Goal: Check status: Check status

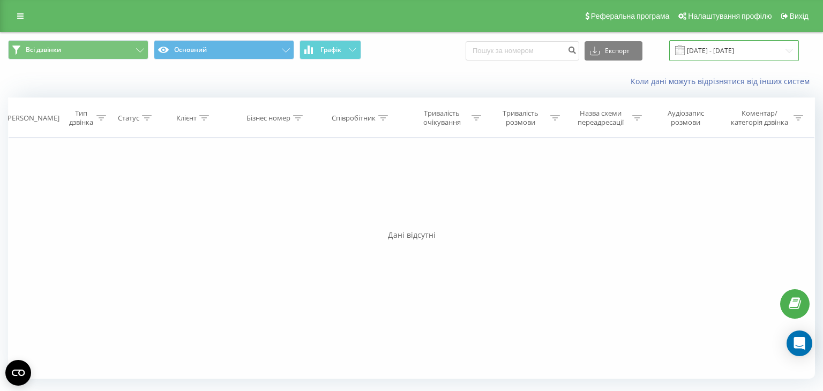
click at [739, 48] on input "[DATE] - [DATE]" at bounding box center [734, 50] width 130 height 21
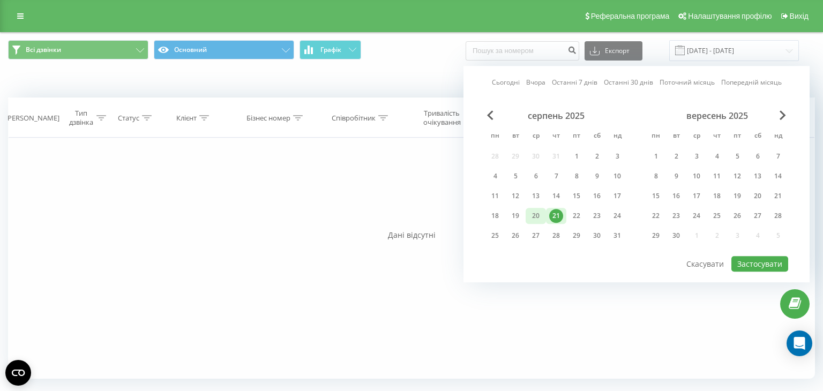
click at [537, 214] on div "20" at bounding box center [536, 216] width 14 height 14
click at [772, 260] on button "Застосувати" at bounding box center [759, 264] width 57 height 16
type input "[DATE] - [DATE]"
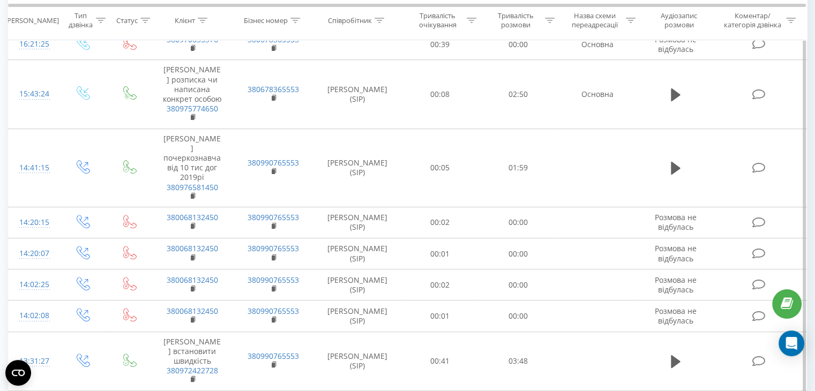
scroll to position [375, 0]
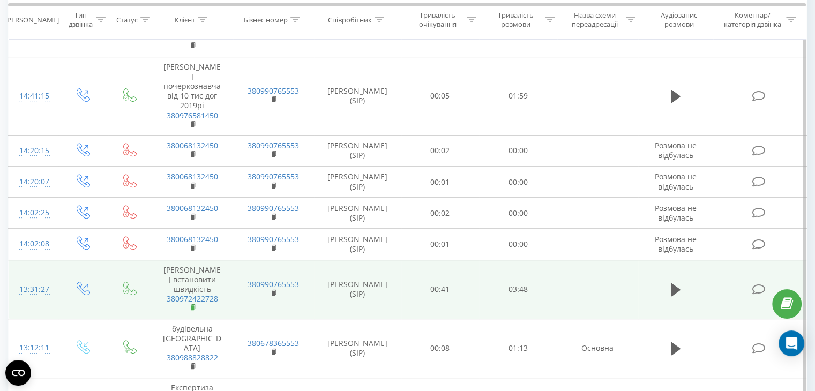
click at [193, 310] on rect at bounding box center [192, 307] width 3 height 5
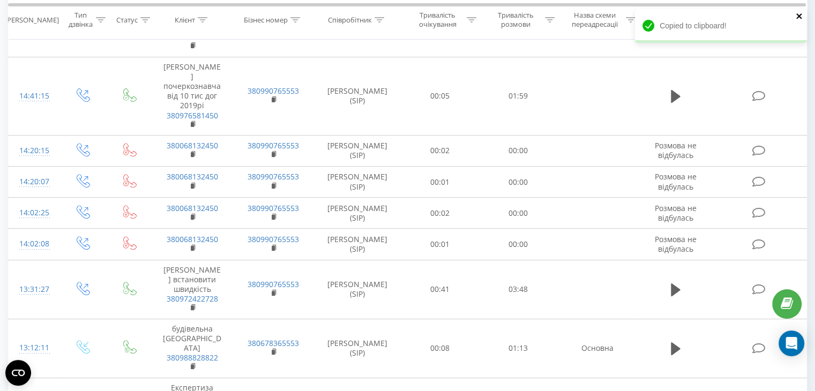
click at [801, 12] on icon "close" at bounding box center [800, 16] width 8 height 9
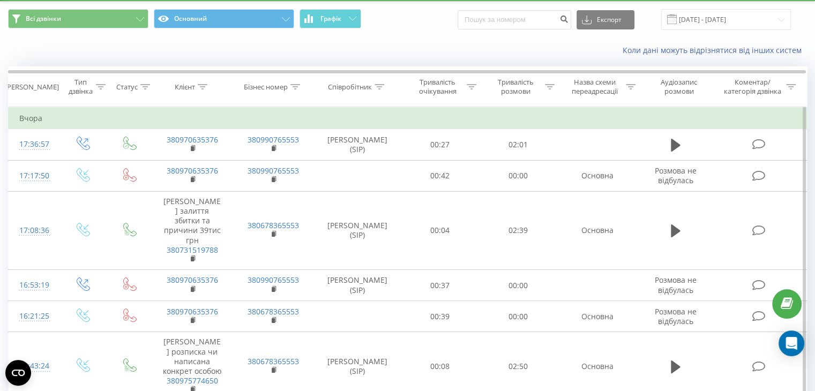
scroll to position [0, 0]
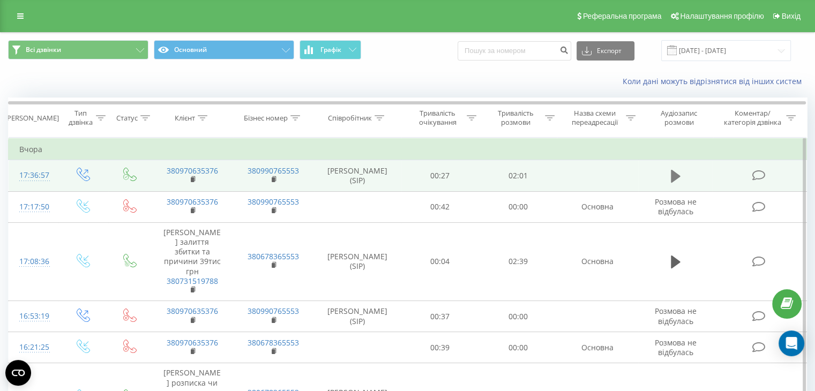
click at [681, 171] on button at bounding box center [676, 176] width 16 height 16
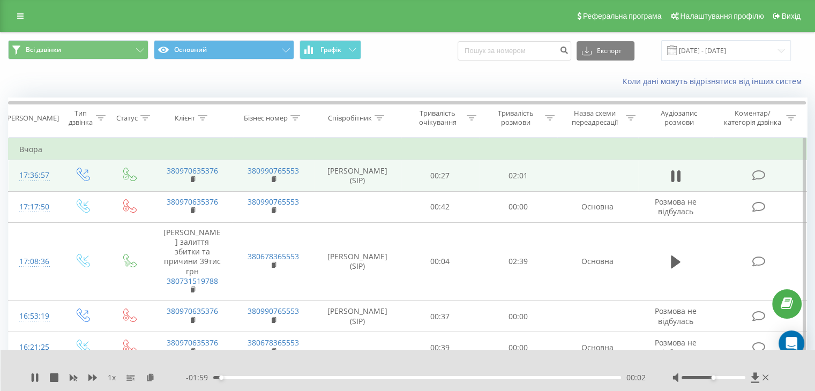
click at [726, 376] on div at bounding box center [714, 377] width 64 height 3
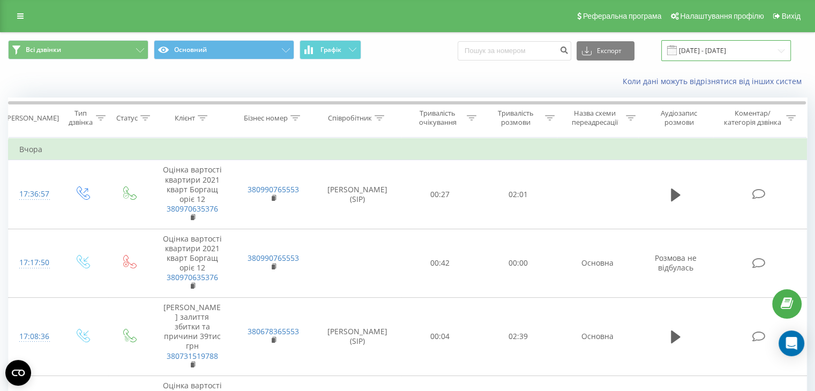
click at [720, 48] on input "[DATE] - [DATE]" at bounding box center [726, 50] width 130 height 21
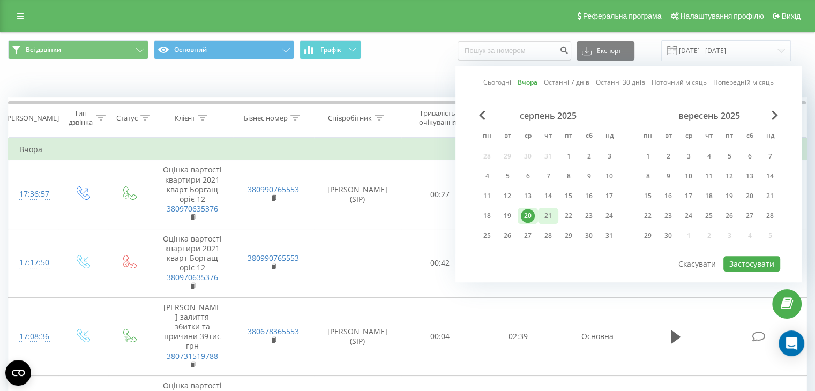
click at [543, 216] on div "21" at bounding box center [548, 216] width 14 height 14
click at [757, 262] on button "Застосувати" at bounding box center [751, 264] width 57 height 16
type input "[DATE] - [DATE]"
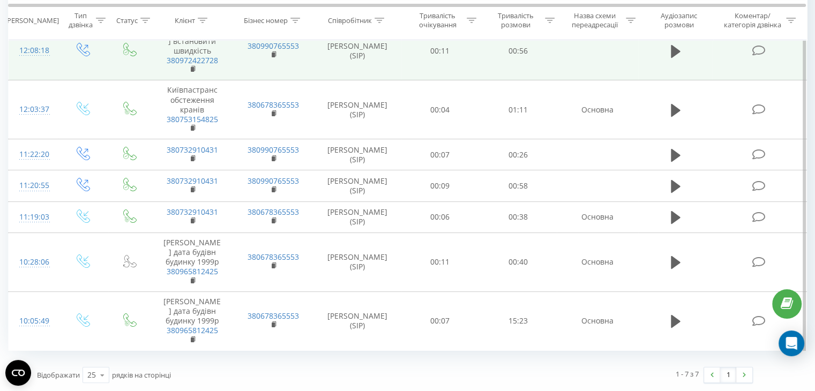
scroll to position [186, 0]
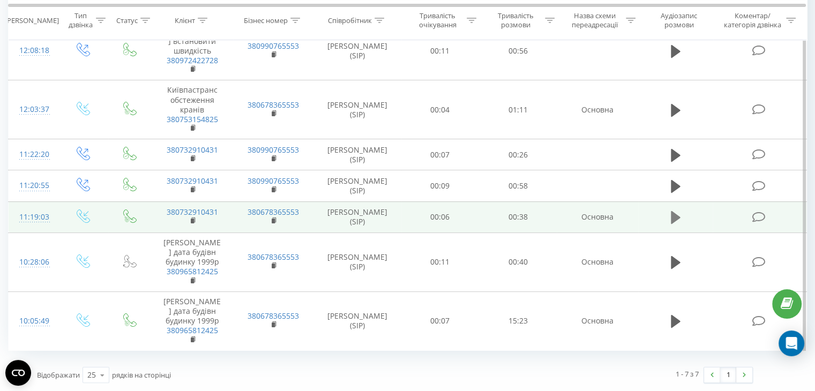
click at [679, 210] on icon at bounding box center [676, 217] width 10 height 15
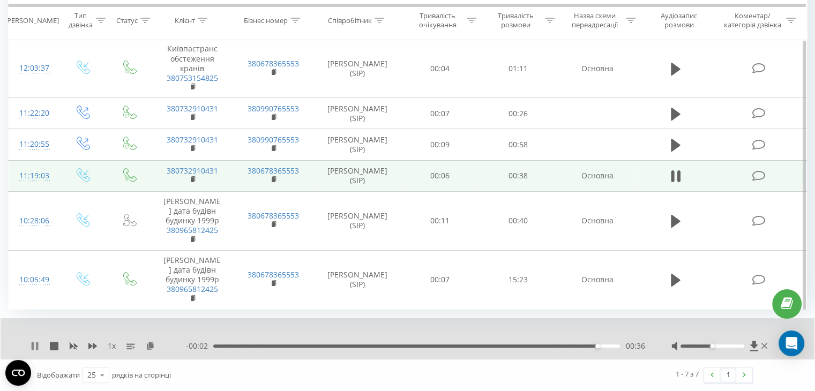
click at [35, 350] on icon at bounding box center [35, 346] width 9 height 9
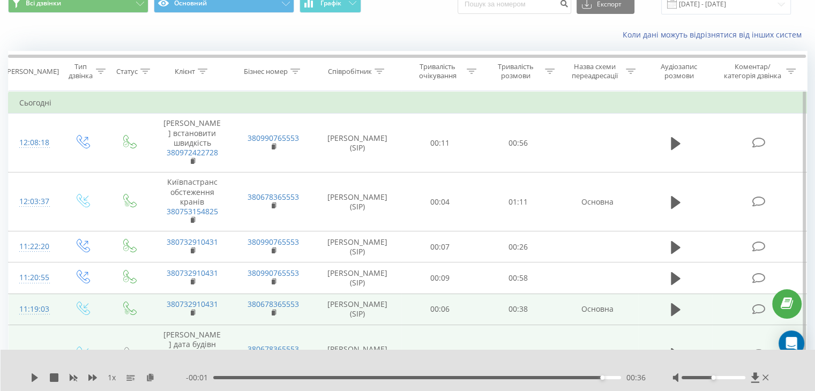
scroll to position [0, 0]
